Goal: Information Seeking & Learning: Check status

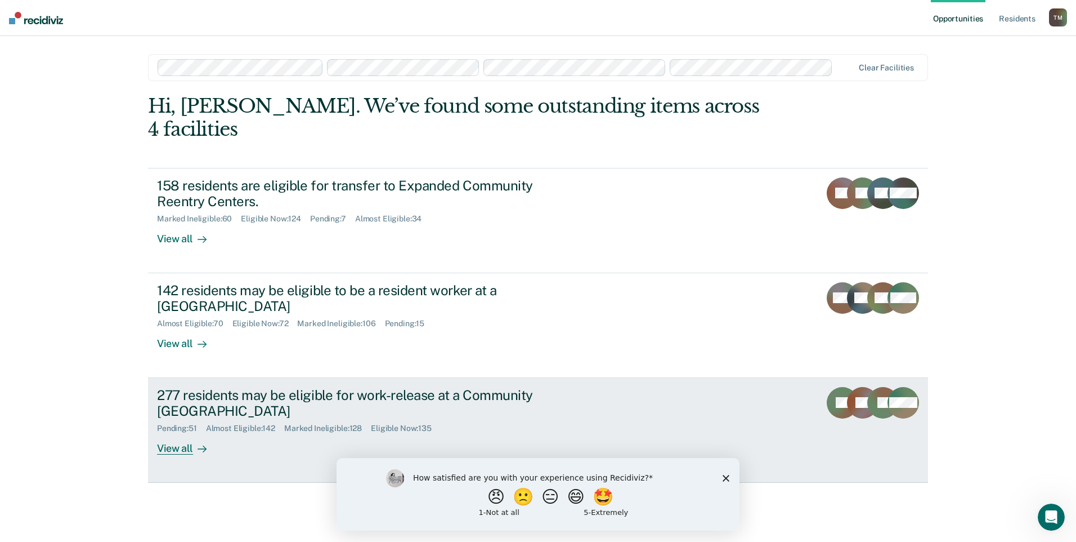
click at [287, 387] on div "277 residents may be eligible for work-release at a Community [GEOGRAPHIC_DATA]" at bounding box center [354, 403] width 395 height 33
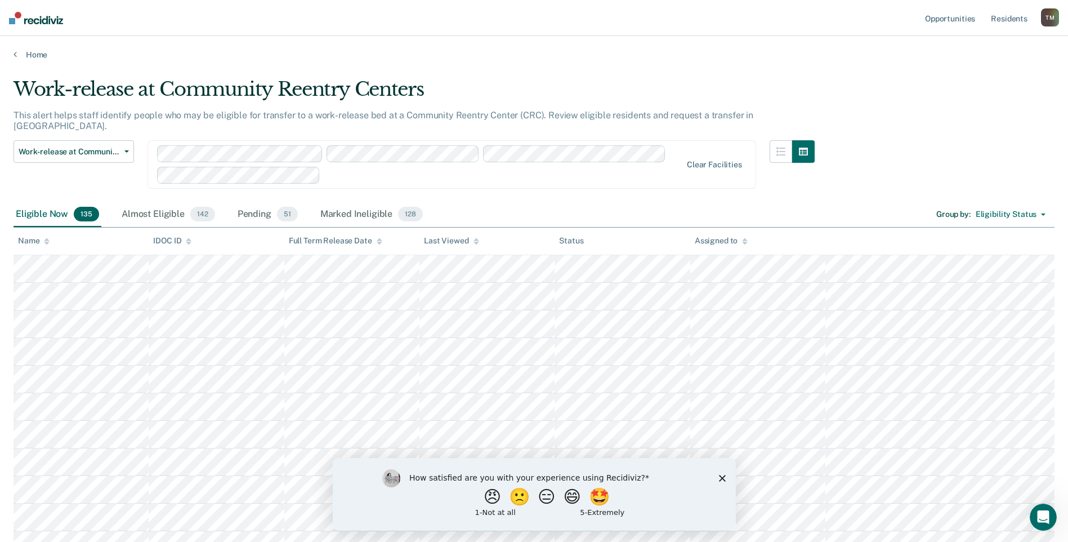
click at [47, 241] on icon at bounding box center [47, 242] width 6 height 3
click at [166, 204] on div "Almost Eligible 142" at bounding box center [168, 214] width 98 height 25
click at [247, 204] on div "Pending 51" at bounding box center [267, 214] width 65 height 25
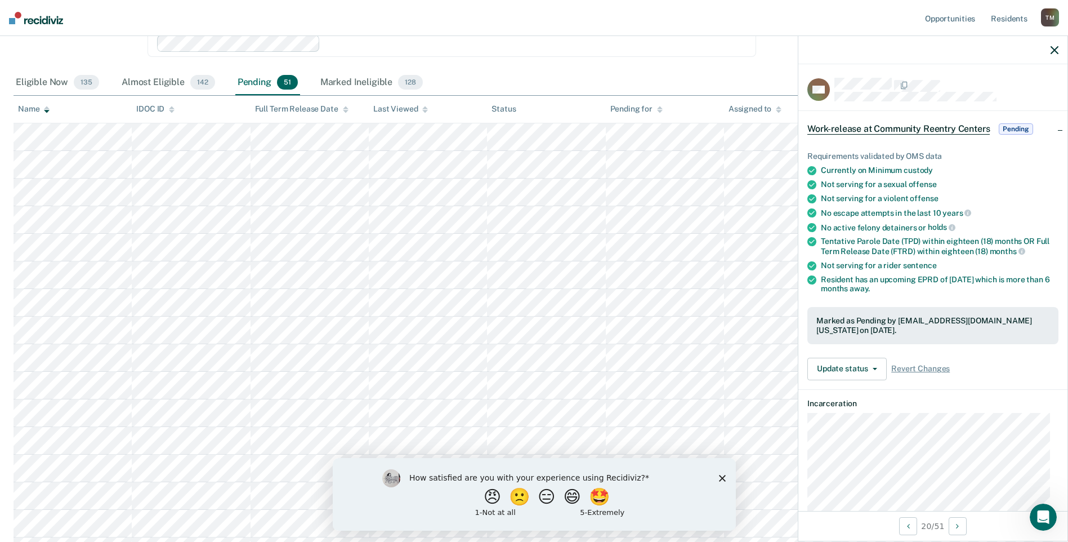
scroll to position [169, 0]
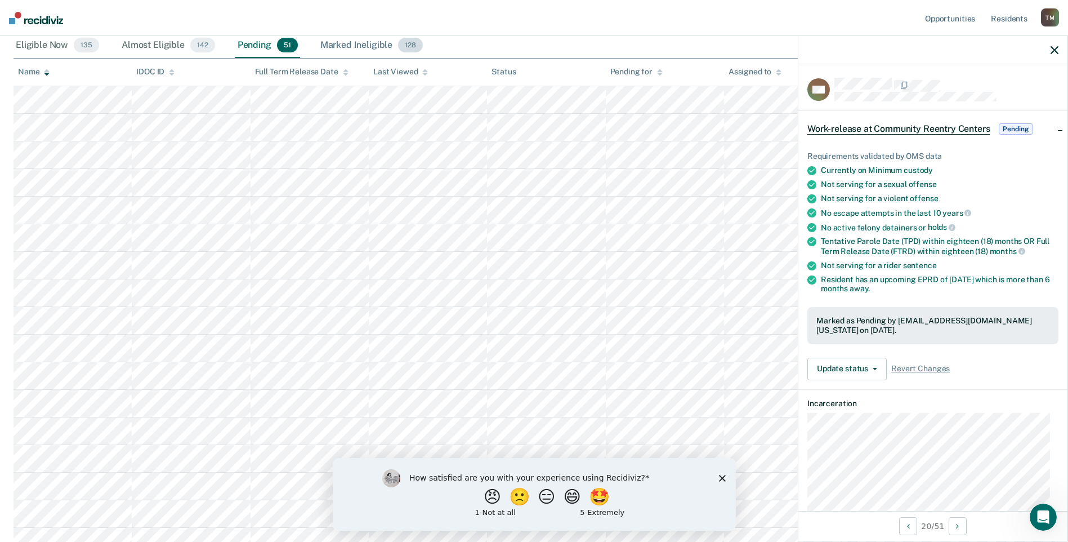
click at [345, 41] on div "Marked Ineligible 128" at bounding box center [371, 45] width 107 height 25
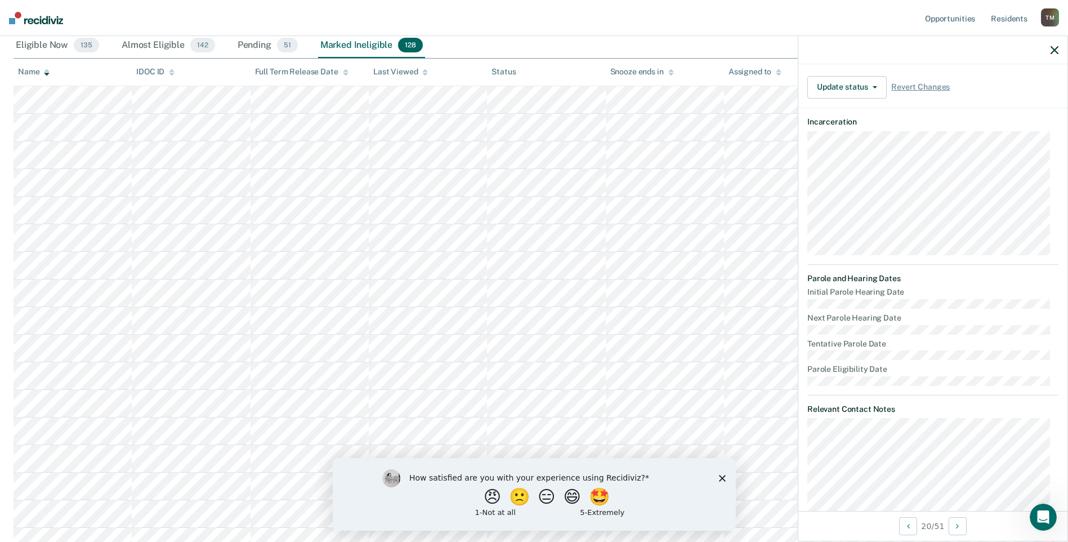
scroll to position [450, 0]
